Goal: Complete application form: Complete application form

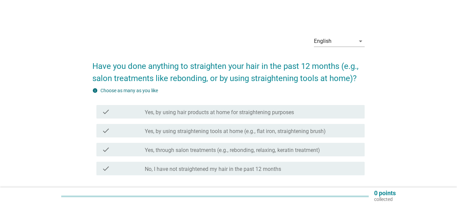
click at [110, 170] on icon "check" at bounding box center [106, 169] width 8 height 8
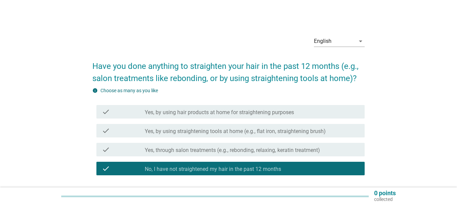
scroll to position [51, 0]
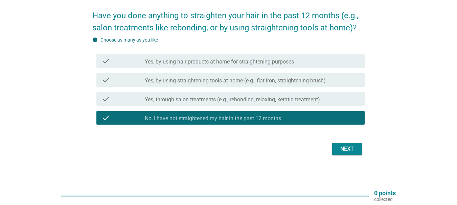
click at [335, 149] on button "Next" at bounding box center [347, 149] width 30 height 12
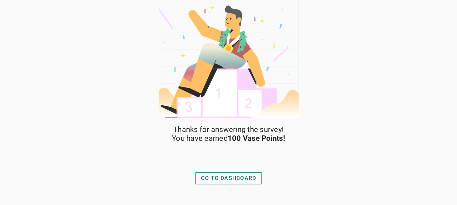
click at [240, 179] on div "GO TO DASHBOARD" at bounding box center [228, 178] width 55 height 8
click at [234, 179] on div "GO TO DASHBOARD" at bounding box center [228, 178] width 55 height 8
